Goal: Information Seeking & Learning: Learn about a topic

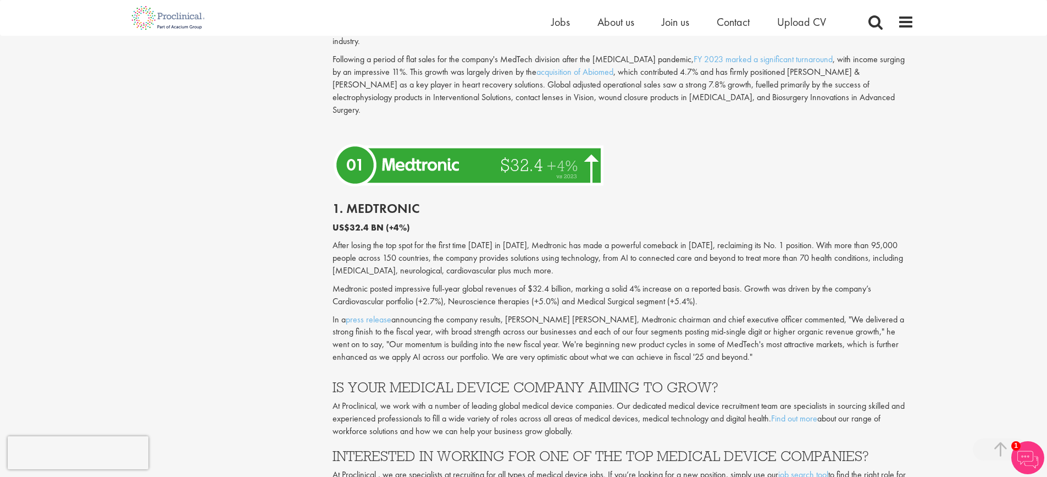
scroll to position [2804, 0]
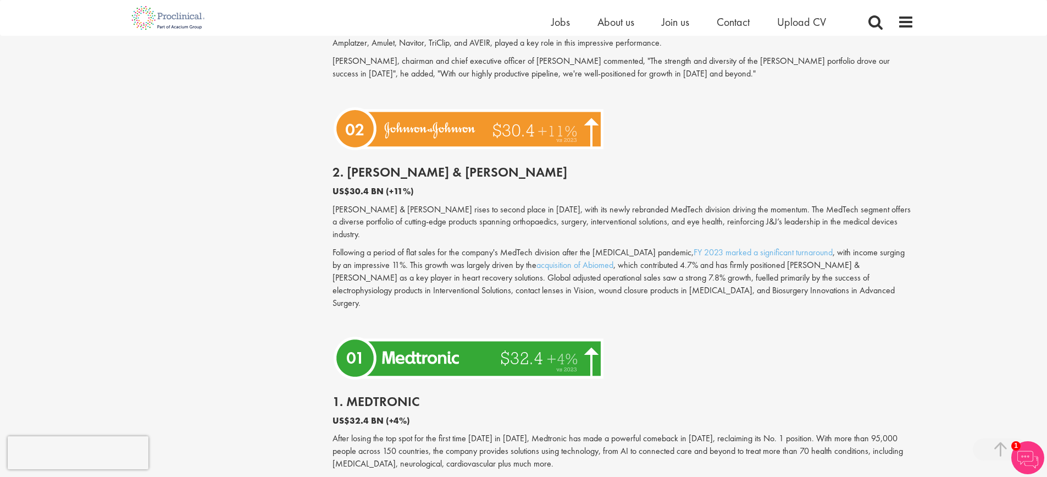
click at [443, 432] on p "After losing the top spot for the first time [DATE] in [DATE], Medtronic has ma…" at bounding box center [624, 451] width 582 height 38
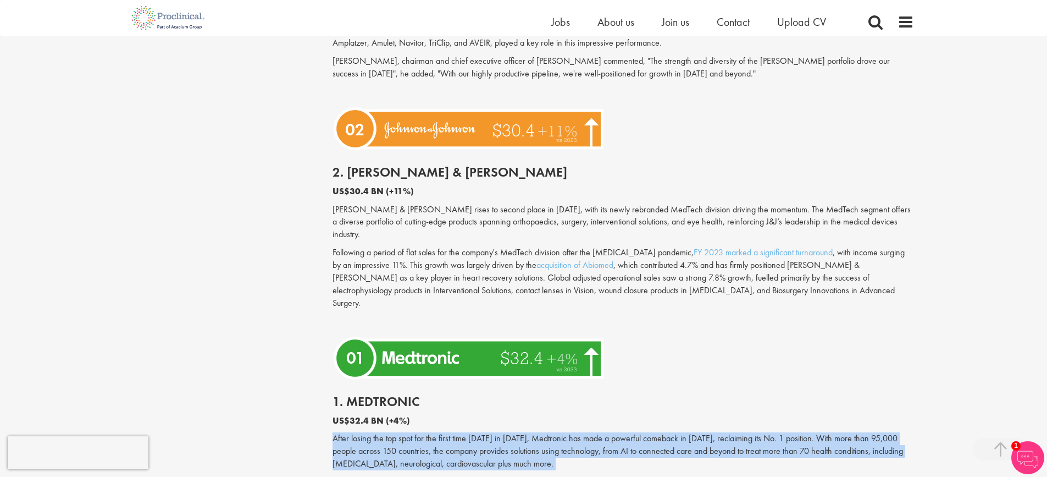
click at [443, 432] on p "After losing the top spot for the first time [DATE] in [DATE], Medtronic has ma…" at bounding box center [624, 451] width 582 height 38
click at [498, 432] on p "After losing the top spot for the first time [DATE] in [DATE], Medtronic has ma…" at bounding box center [624, 451] width 582 height 38
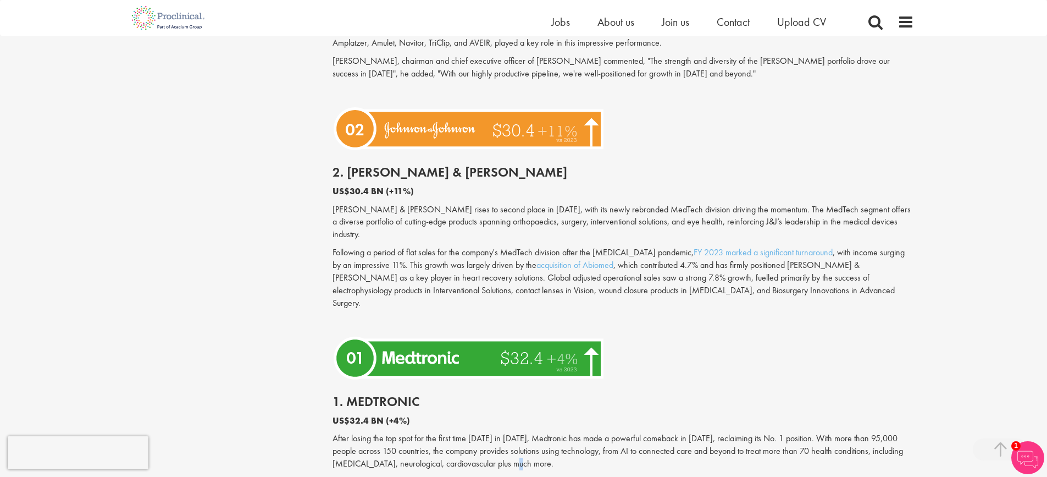
click at [498, 432] on p "After losing the top spot for the first time [DATE] in [DATE], Medtronic has ma…" at bounding box center [624, 451] width 582 height 38
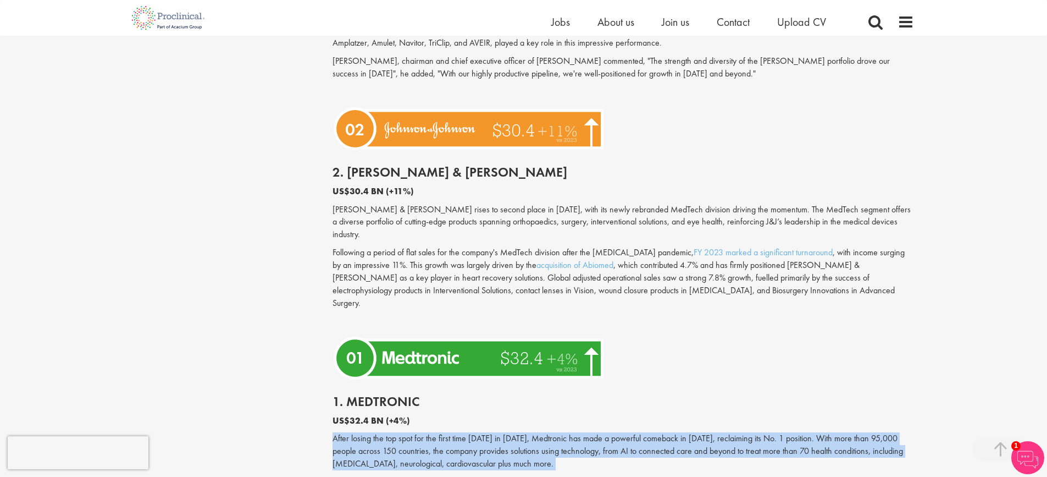
click at [498, 432] on p "After losing the top spot for the first time [DATE] in [DATE], Medtronic has ma…" at bounding box center [624, 451] width 582 height 38
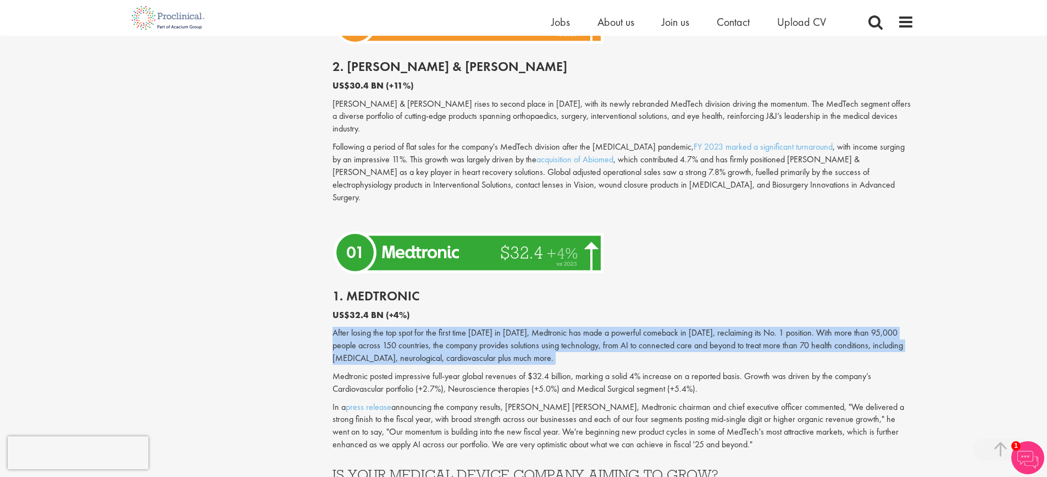
scroll to position [2914, 0]
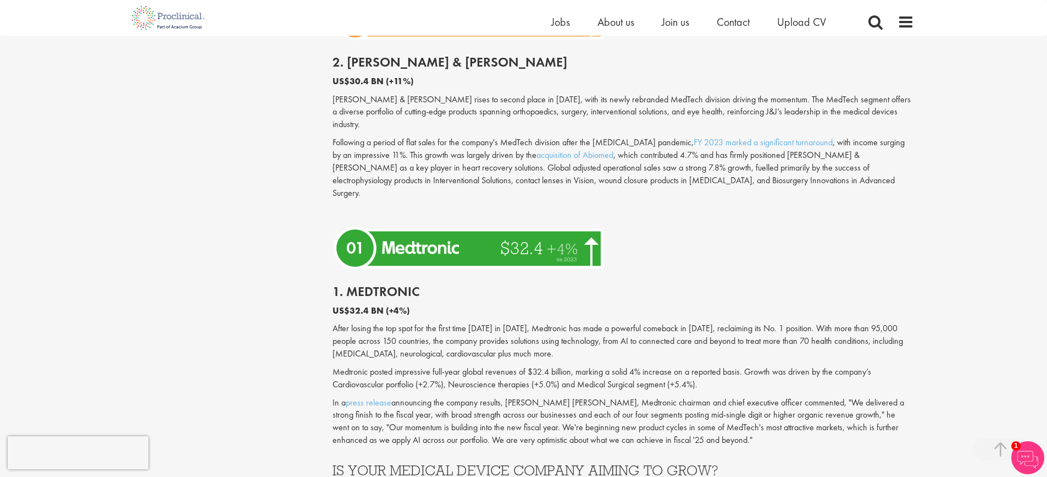
click at [487, 396] on p "In a press release announcing the company results, [PERSON_NAME] [PERSON_NAME],…" at bounding box center [624, 421] width 582 height 50
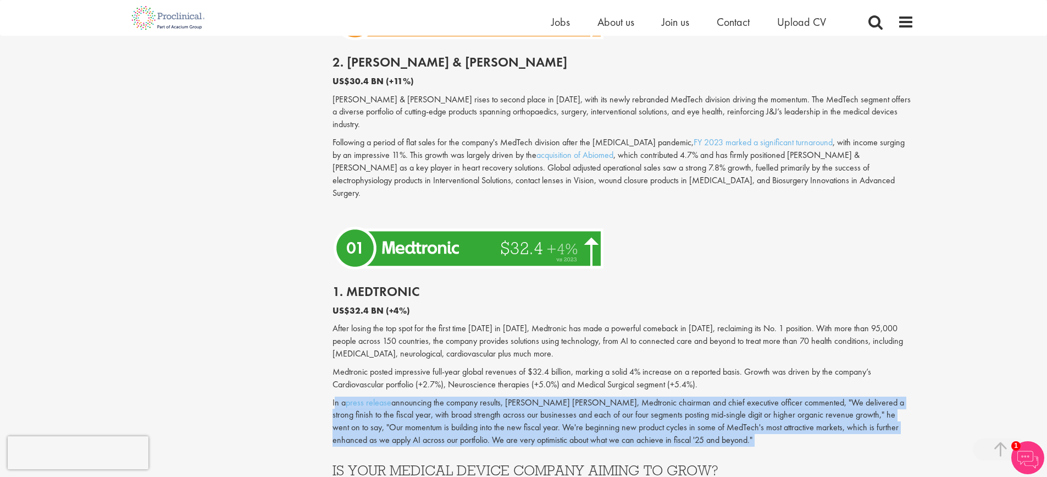
click at [487, 396] on p "In a press release announcing the company results, [PERSON_NAME] [PERSON_NAME],…" at bounding box center [624, 421] width 582 height 50
click at [567, 396] on p "In a press release announcing the company results, [PERSON_NAME] [PERSON_NAME],…" at bounding box center [624, 421] width 582 height 50
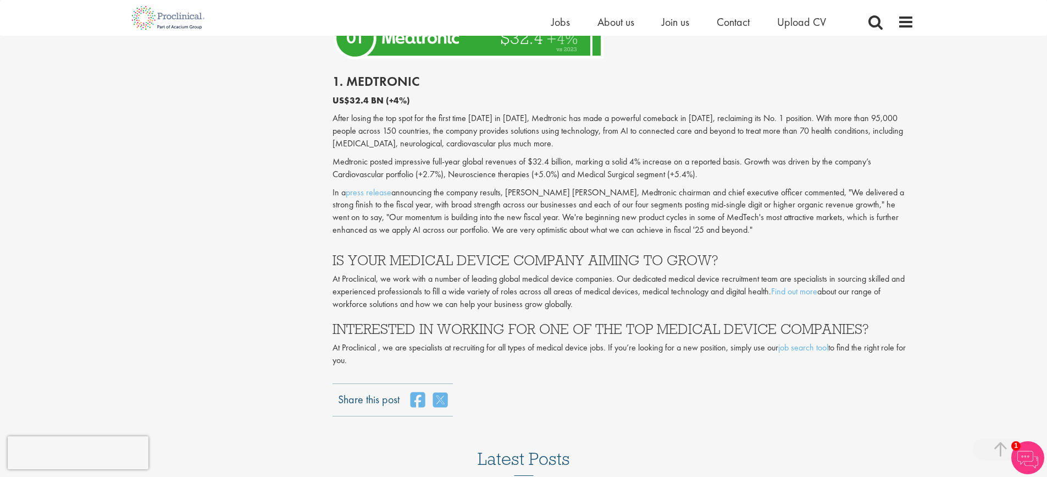
scroll to position [3134, 0]
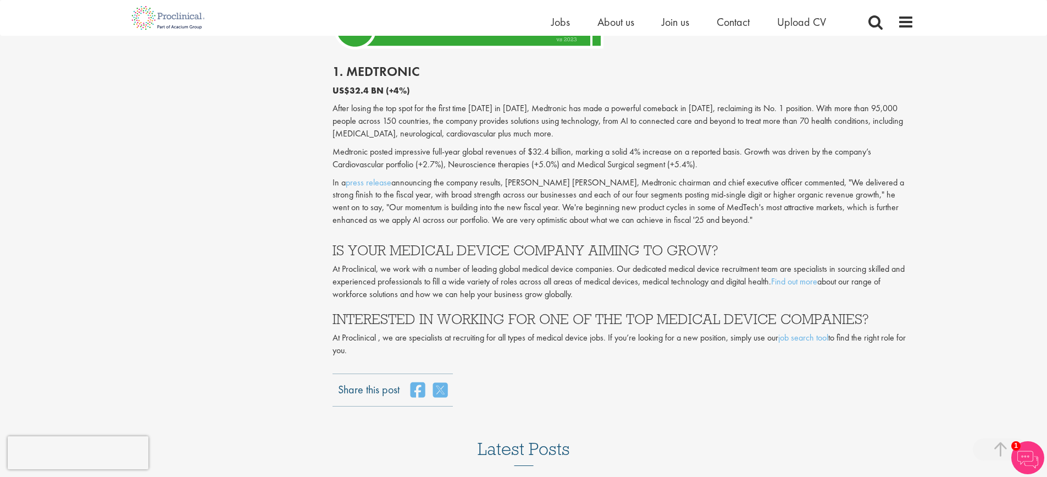
click at [434, 332] on p "At Proclinical , we are specialists at recruiting for all types of medical devi…" at bounding box center [624, 344] width 582 height 25
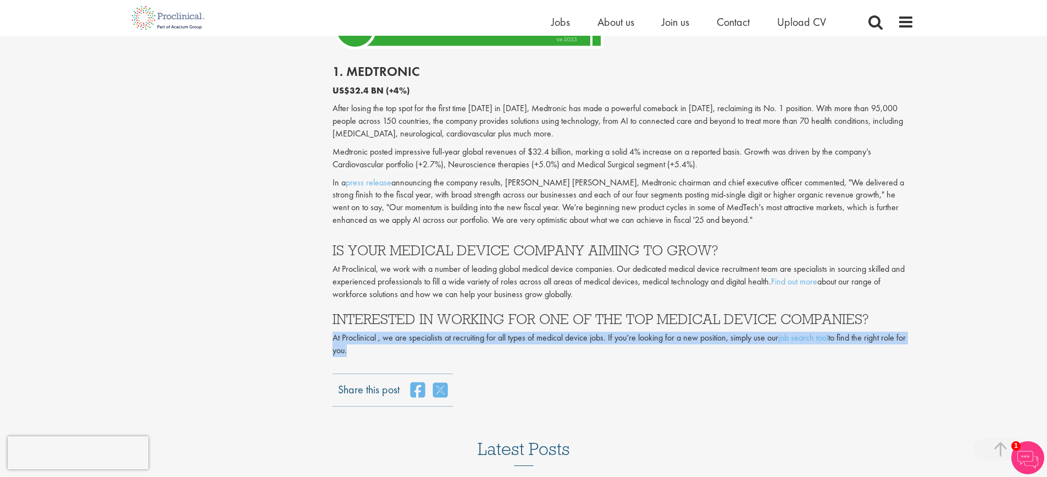
click at [434, 332] on p "At Proclinical , we are specialists at recruiting for all types of medical devi…" at bounding box center [624, 344] width 582 height 25
click at [455, 332] on p "At Proclinical , we are specialists at recruiting for all types of medical devi…" at bounding box center [624, 344] width 582 height 25
